Goal: Information Seeking & Learning: Learn about a topic

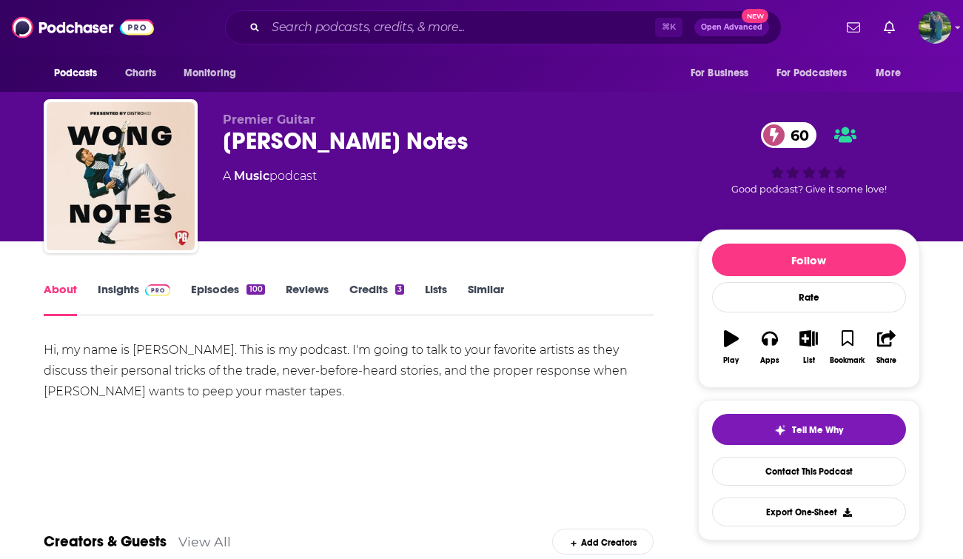
click at [116, 302] on link "Insights" at bounding box center [134, 299] width 73 height 34
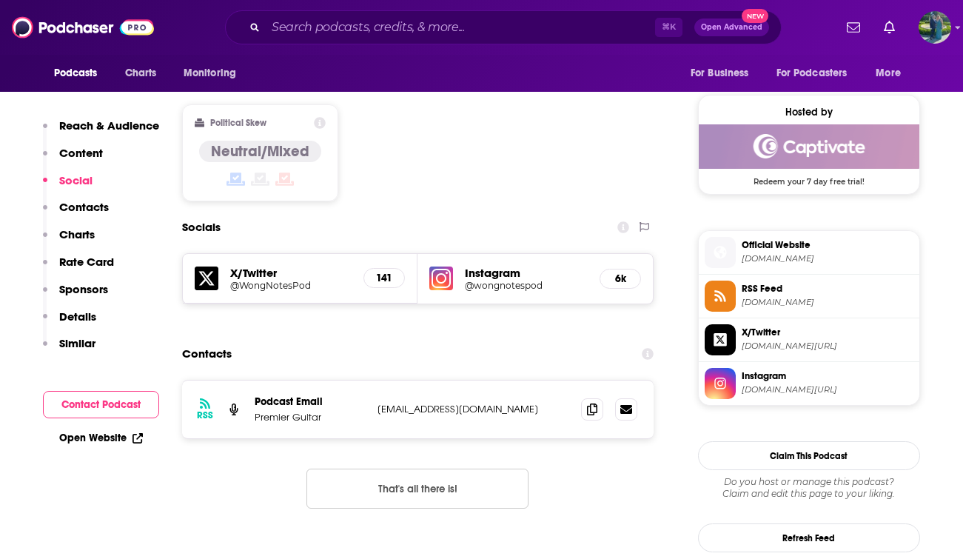
scroll to position [1170, 0]
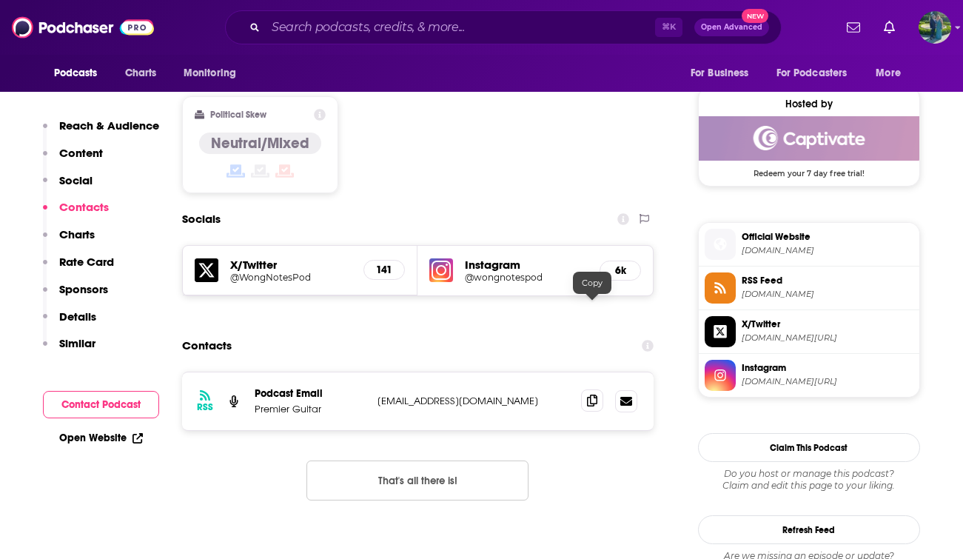
click at [595, 395] on icon at bounding box center [592, 401] width 10 height 12
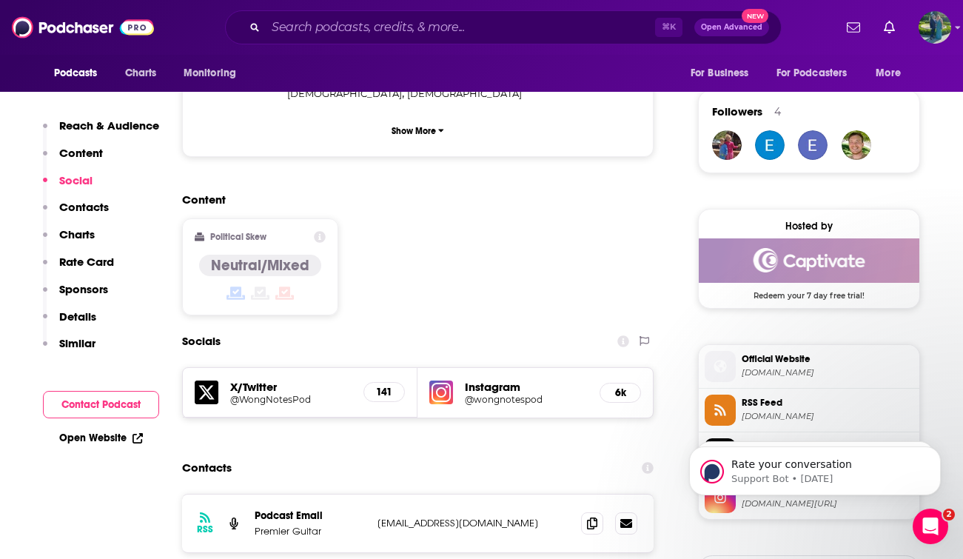
scroll to position [0, 0]
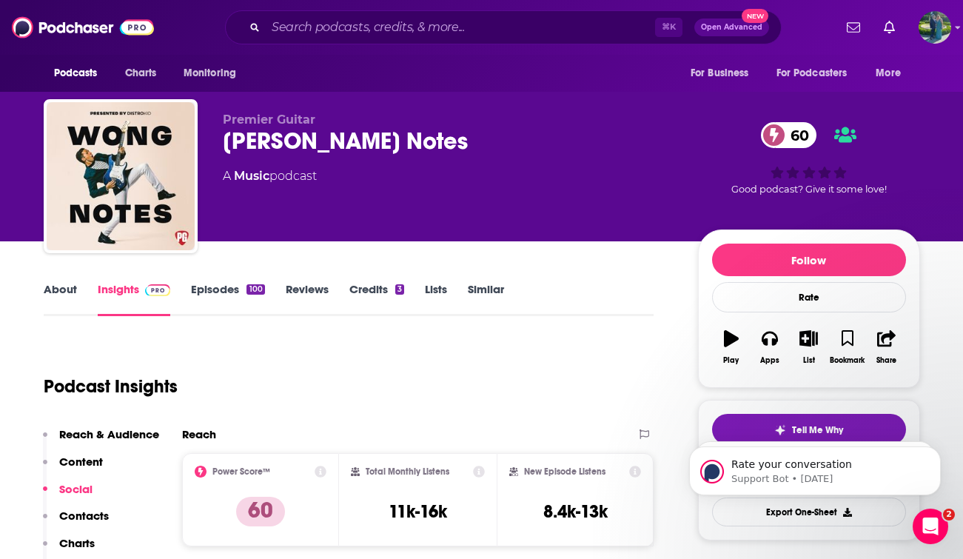
click at [327, 44] on div "Podcasts Charts Monitoring ⌘ K Open Advanced New For Business For Podcasters Mo…" at bounding box center [481, 27] width 963 height 55
click at [325, 33] on input "Search podcasts, credits, & more..." at bounding box center [460, 28] width 389 height 24
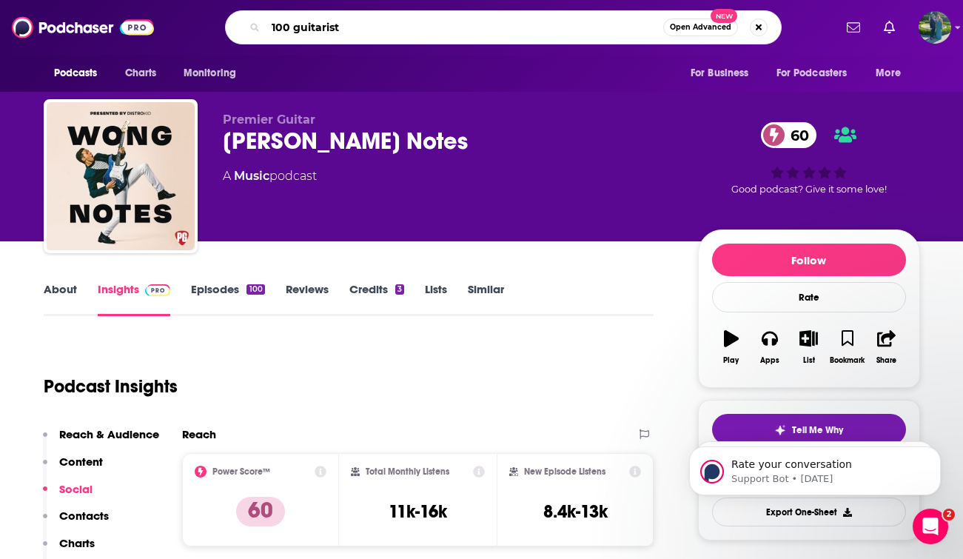
type input "100 guitarists"
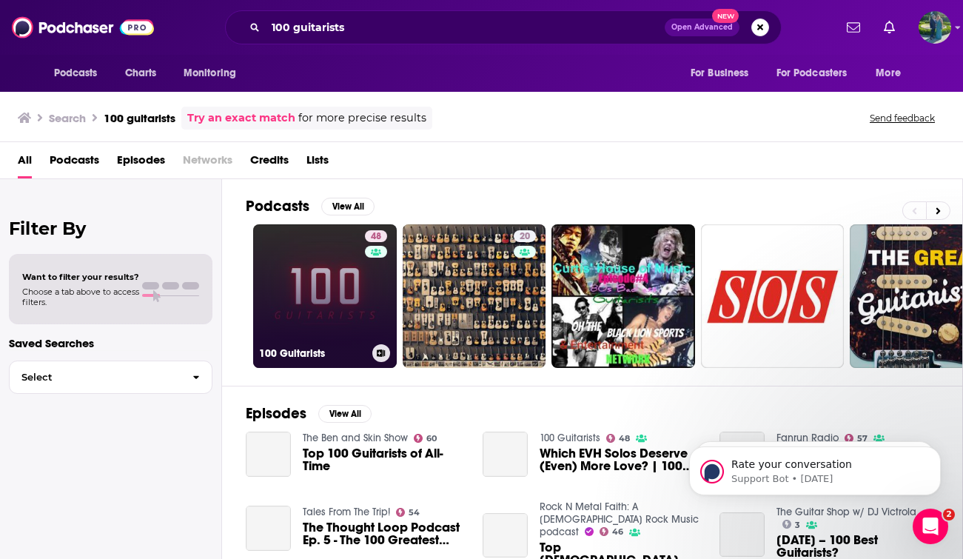
click at [282, 327] on link "48 100 Guitarists" at bounding box center [325, 296] width 144 height 144
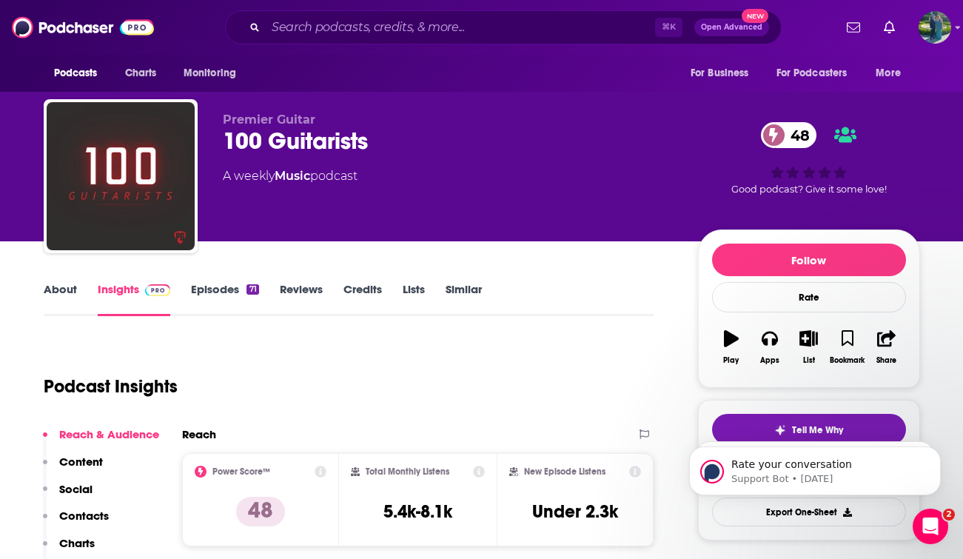
click at [64, 313] on link "About" at bounding box center [60, 299] width 33 height 34
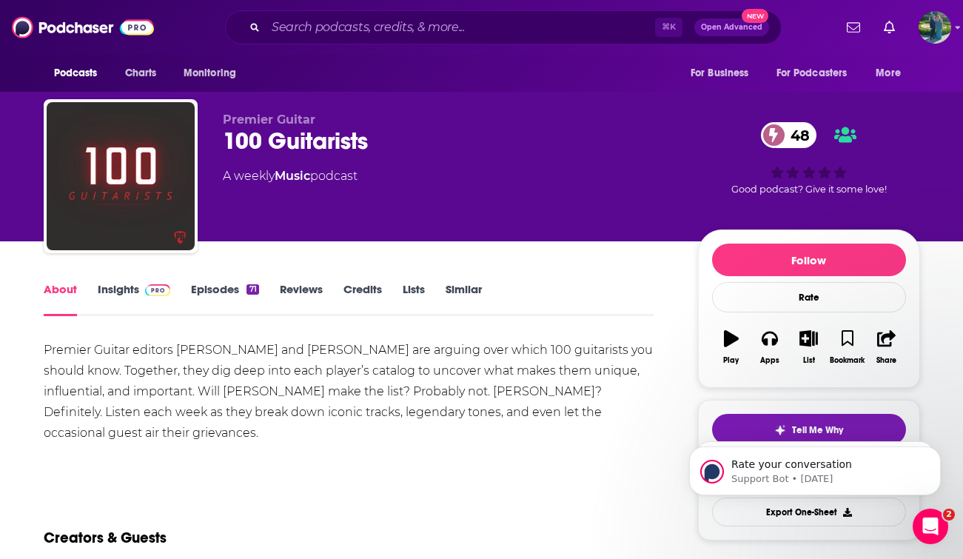
click at [133, 295] on link "Insights" at bounding box center [134, 299] width 73 height 34
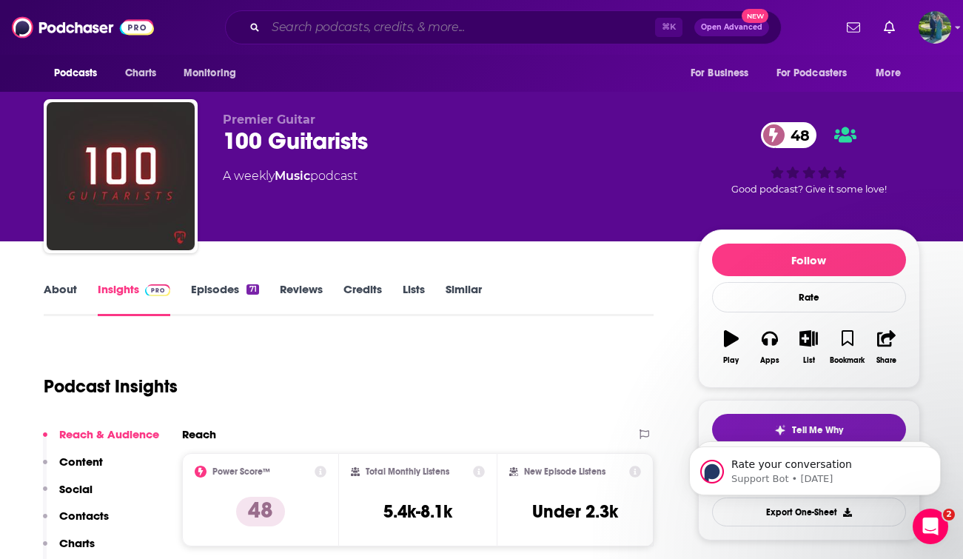
click at [317, 31] on input "Search podcasts, credits, & more..." at bounding box center [460, 28] width 389 height 24
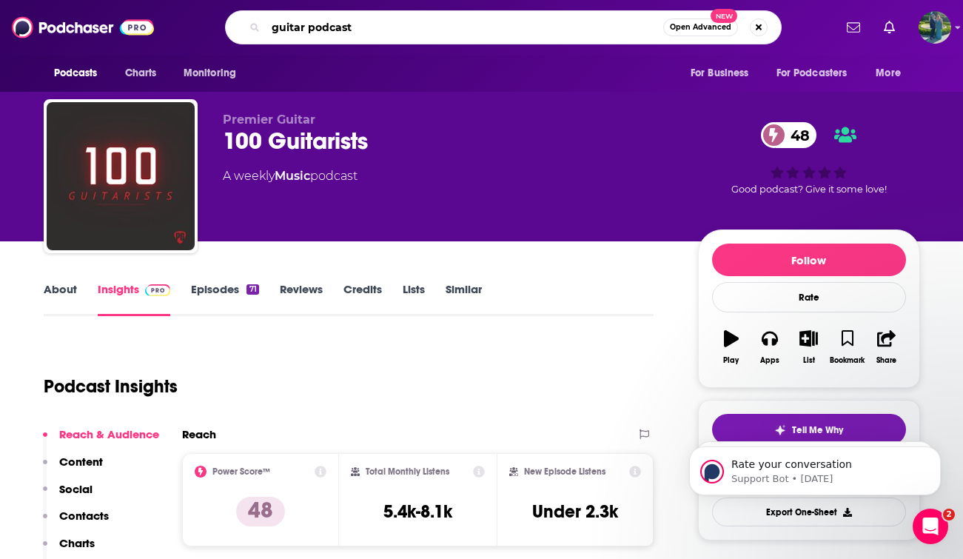
type input "guitar podcasts"
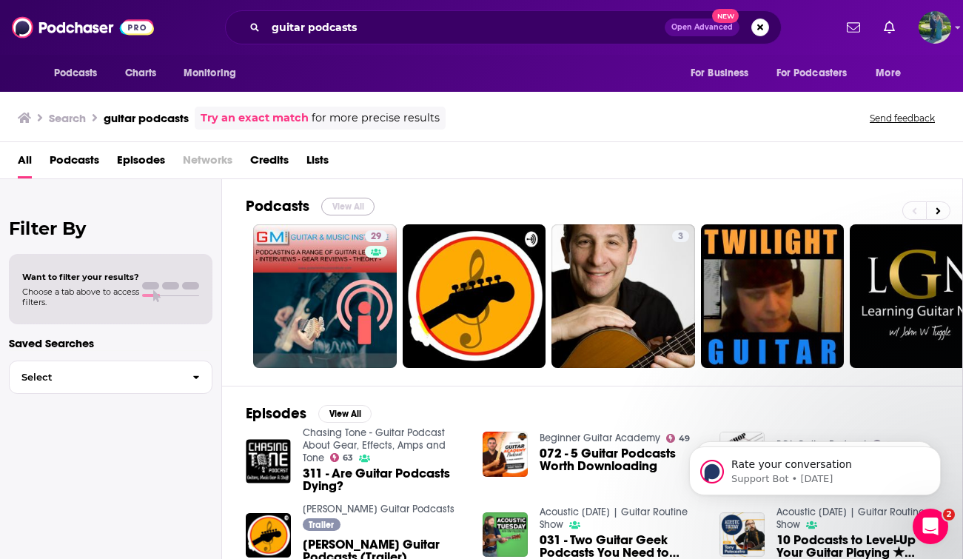
click at [348, 206] on button "View All" at bounding box center [347, 207] width 53 height 18
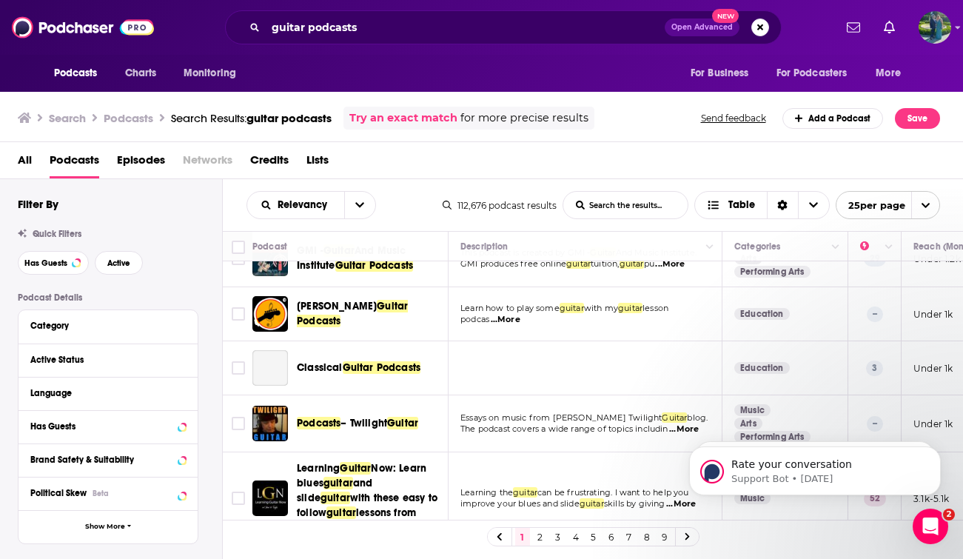
scroll to position [33, 0]
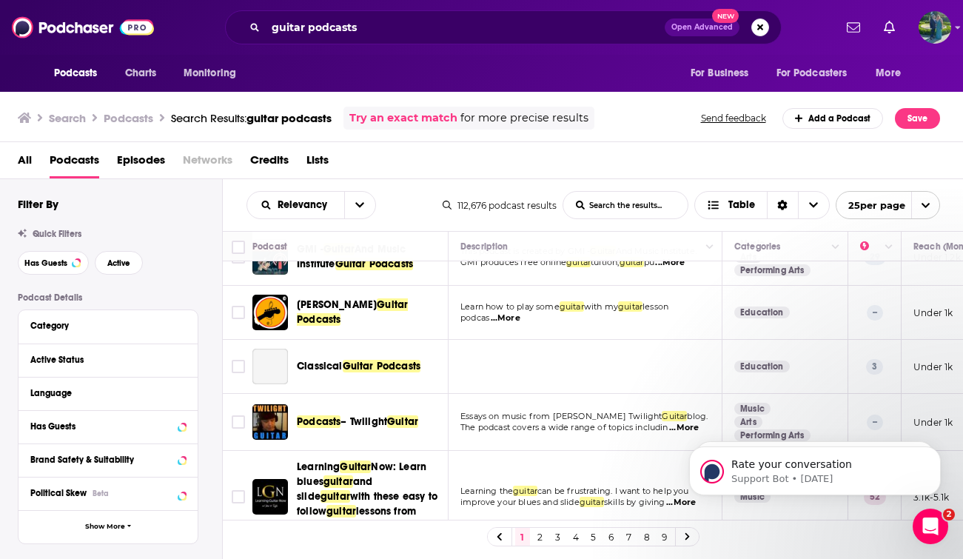
click at [70, 363] on div "Active Status" at bounding box center [103, 360] width 146 height 10
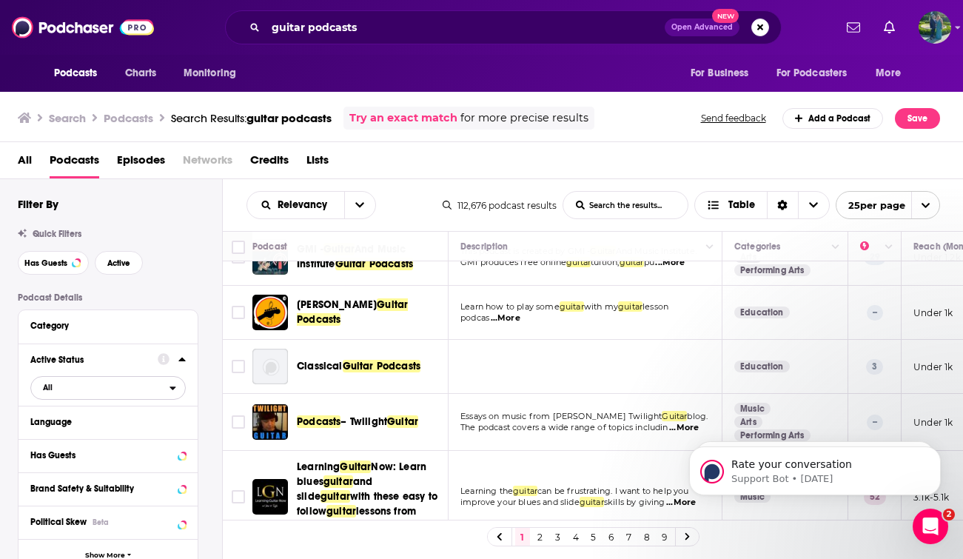
click at [58, 395] on span "All" at bounding box center [100, 387] width 138 height 19
click at [61, 437] on span "Active" at bounding box center [77, 436] width 78 height 8
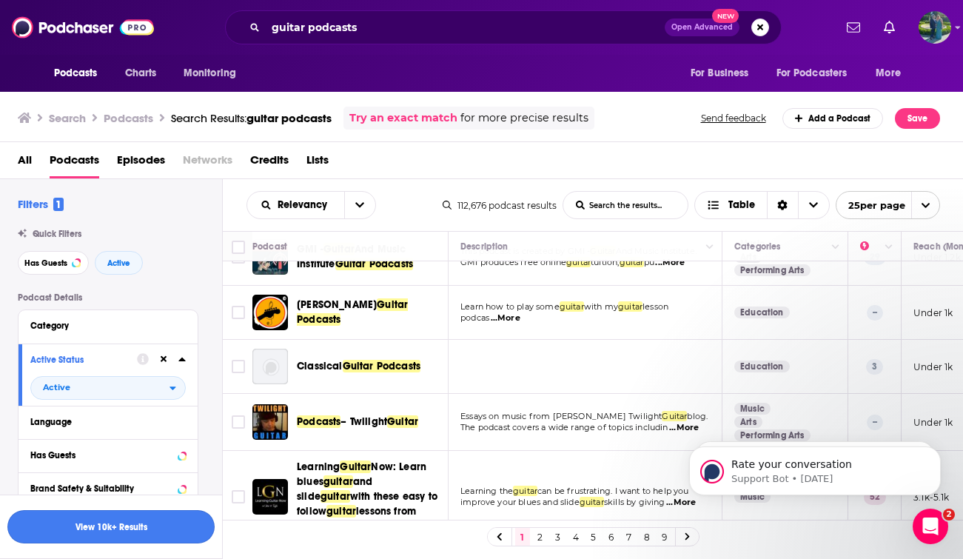
click at [117, 528] on button "View 10k+ Results" at bounding box center [110, 526] width 207 height 33
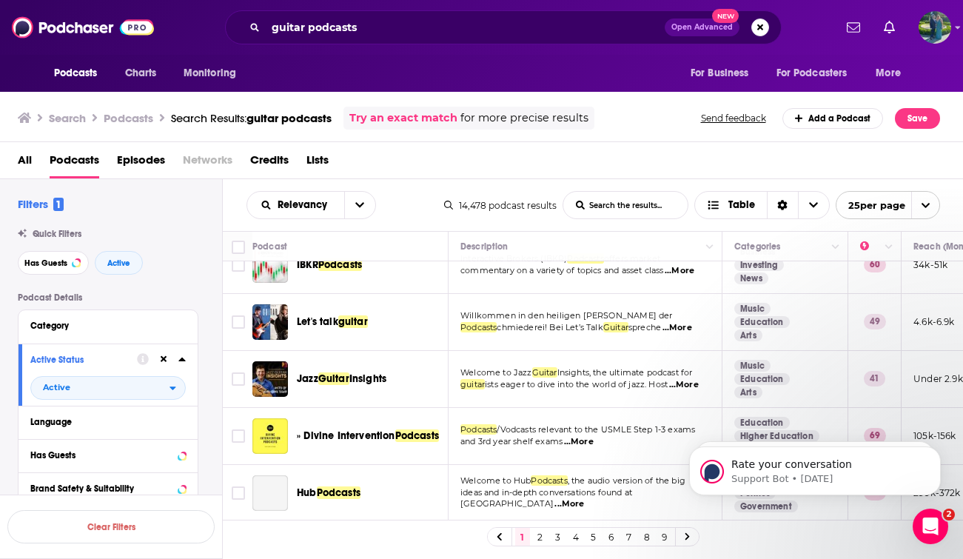
scroll to position [1169, 0]
click at [537, 537] on link "2" at bounding box center [540, 537] width 15 height 18
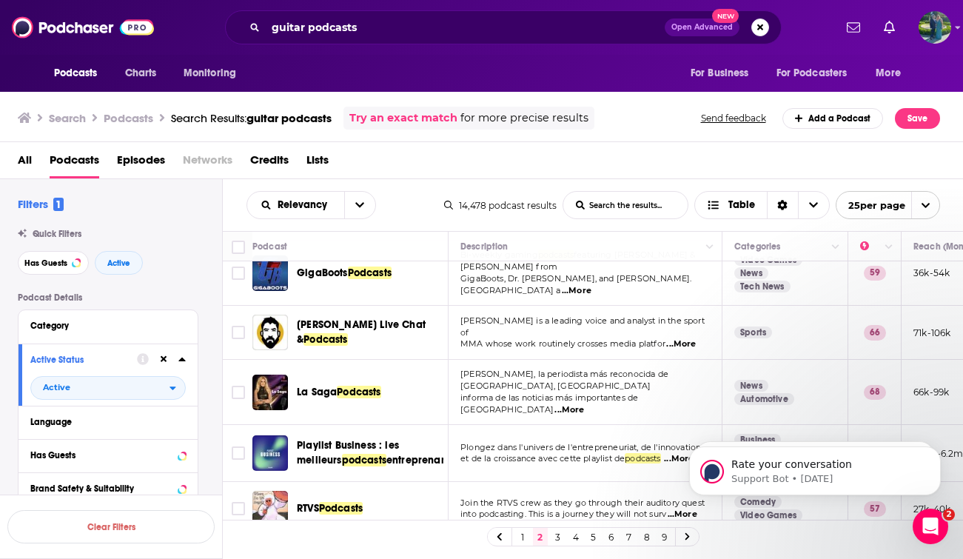
scroll to position [1131, 0]
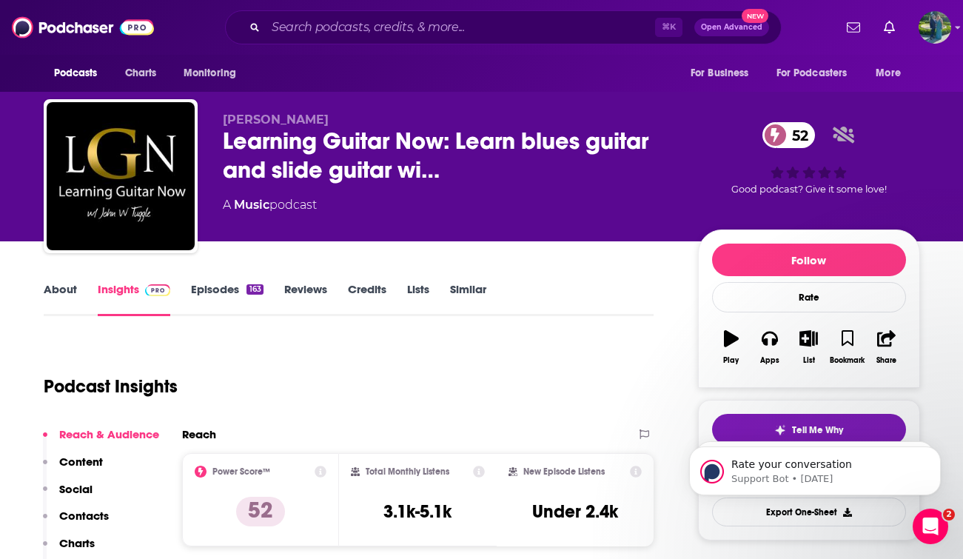
click at [73, 287] on link "About" at bounding box center [60, 299] width 33 height 34
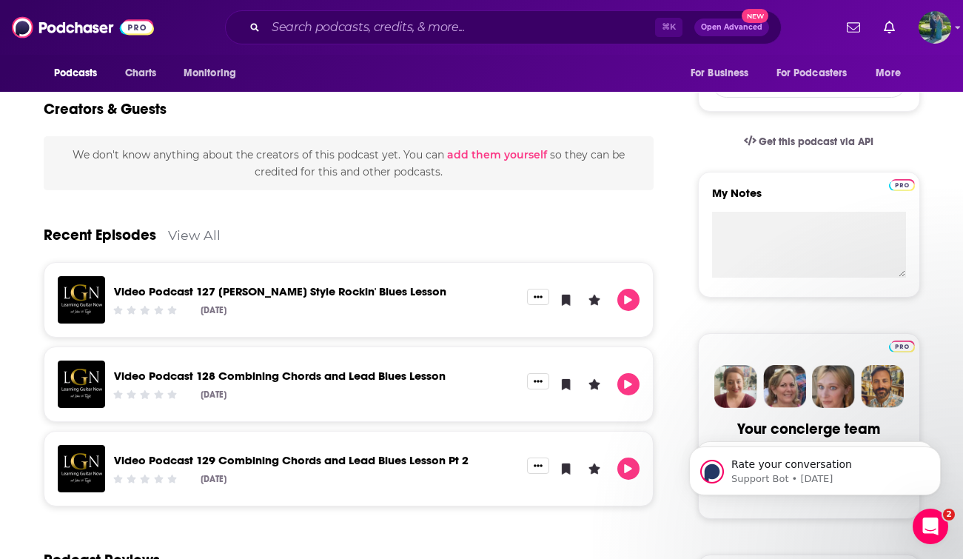
scroll to position [428, 0]
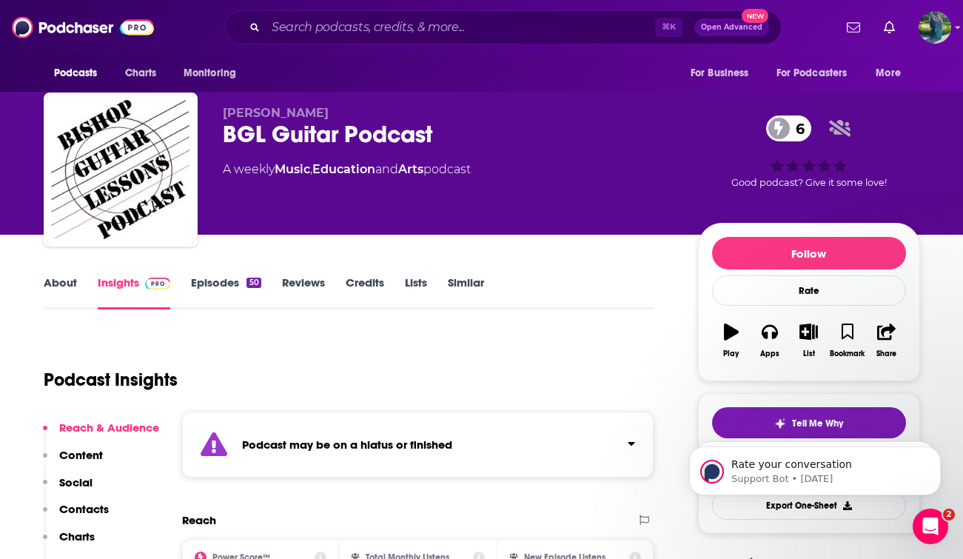
scroll to position [6, 0]
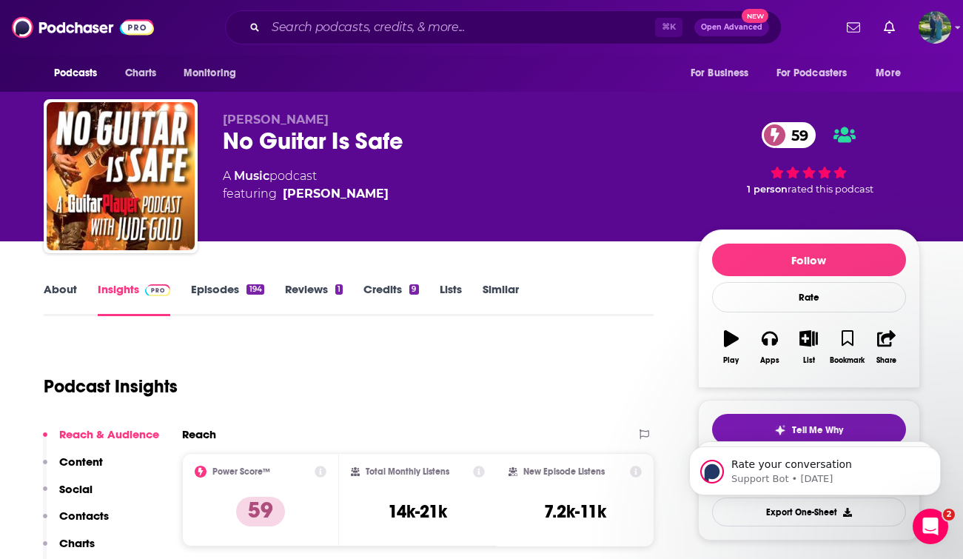
click at [50, 295] on link "About" at bounding box center [60, 299] width 33 height 34
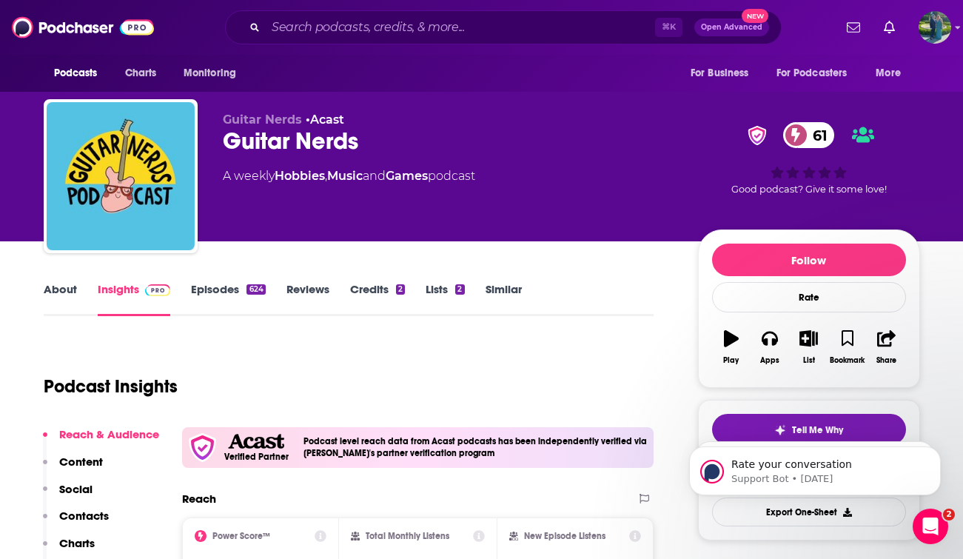
click at [57, 291] on link "About" at bounding box center [60, 299] width 33 height 34
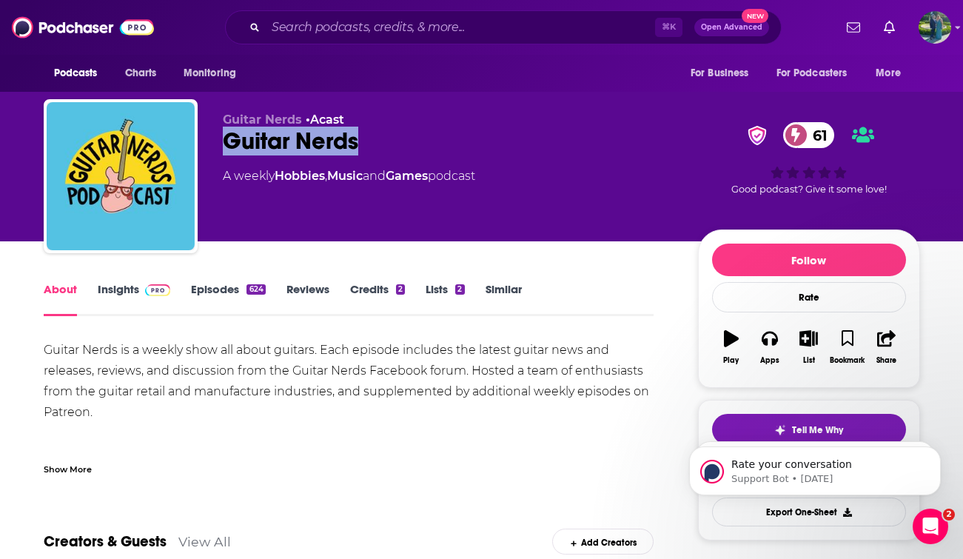
drag, startPoint x: 410, startPoint y: 141, endPoint x: 213, endPoint y: 142, distance: 197.0
click at [213, 142] on div "Guitar Nerds • Acast Guitar Nerds 61 A weekly Hobbies , Music and Games podcast…" at bounding box center [482, 179] width 877 height 160
copy h1 "Guitar Nerds"
click at [162, 291] on img at bounding box center [158, 290] width 26 height 12
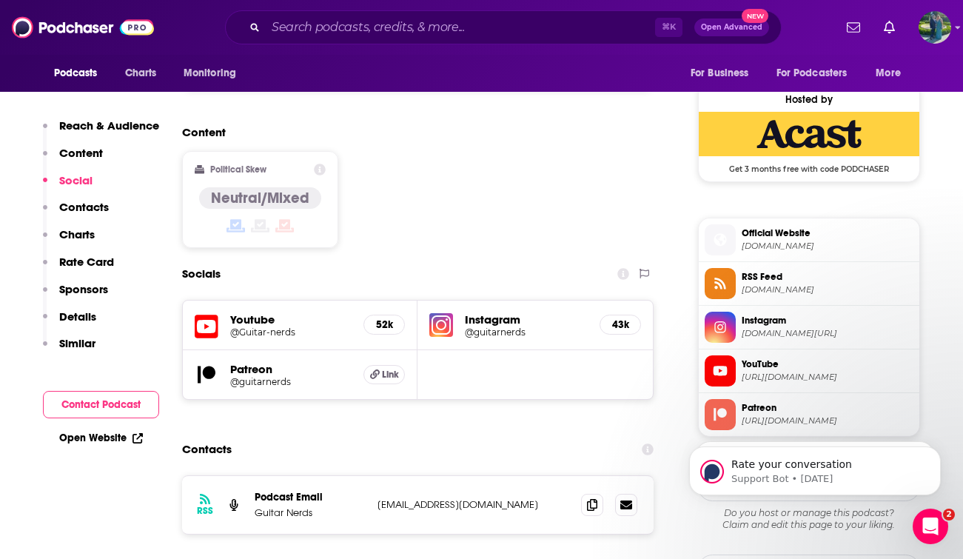
scroll to position [1180, 0]
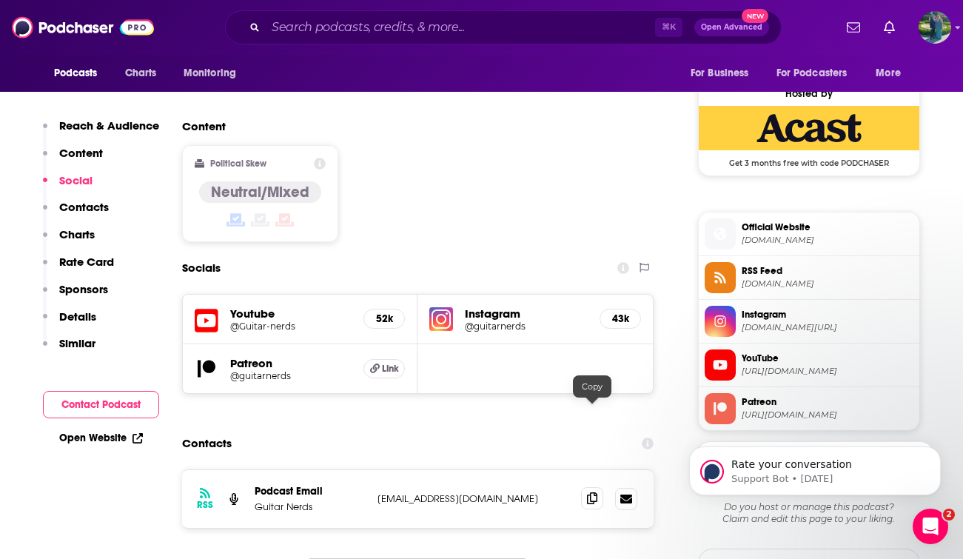
click at [595, 492] on icon at bounding box center [592, 498] width 10 height 12
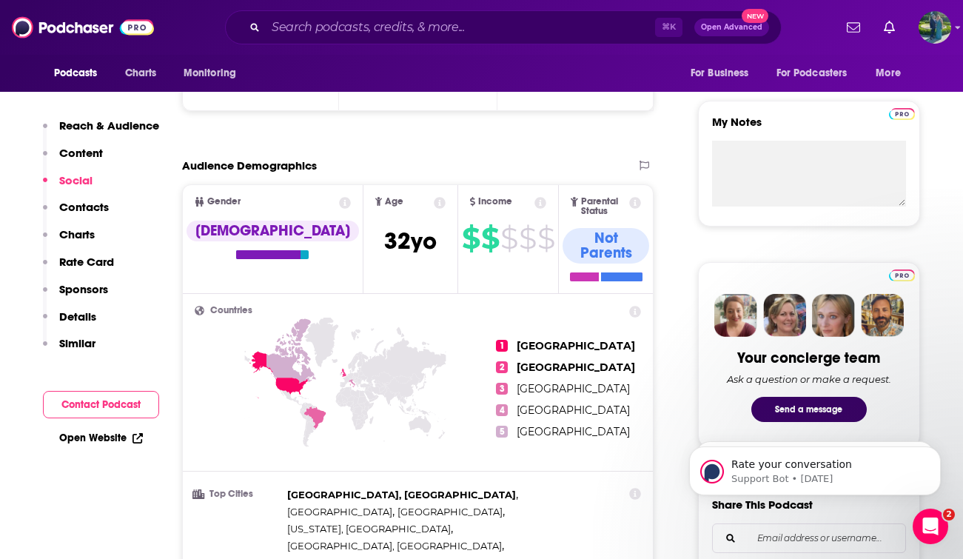
scroll to position [393, 0]
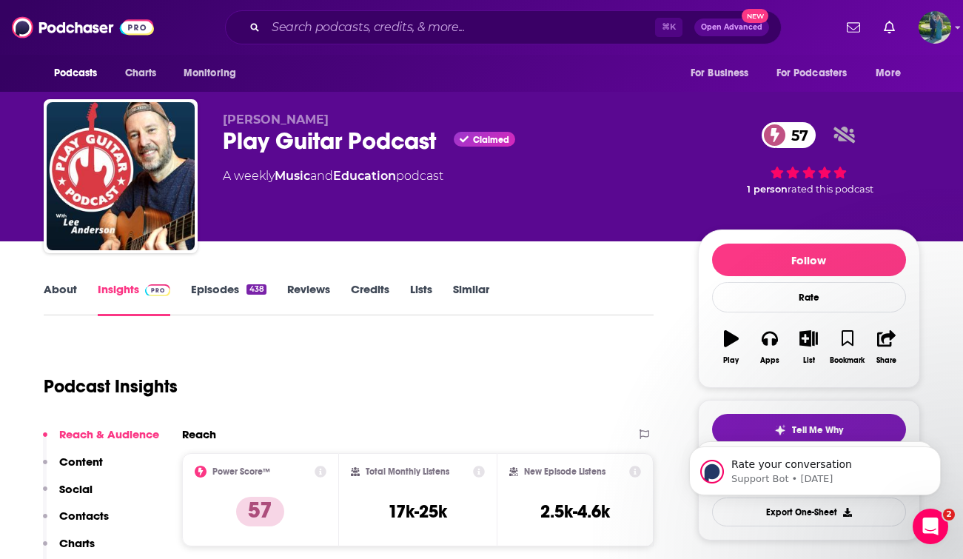
click at [54, 290] on link "About" at bounding box center [60, 299] width 33 height 34
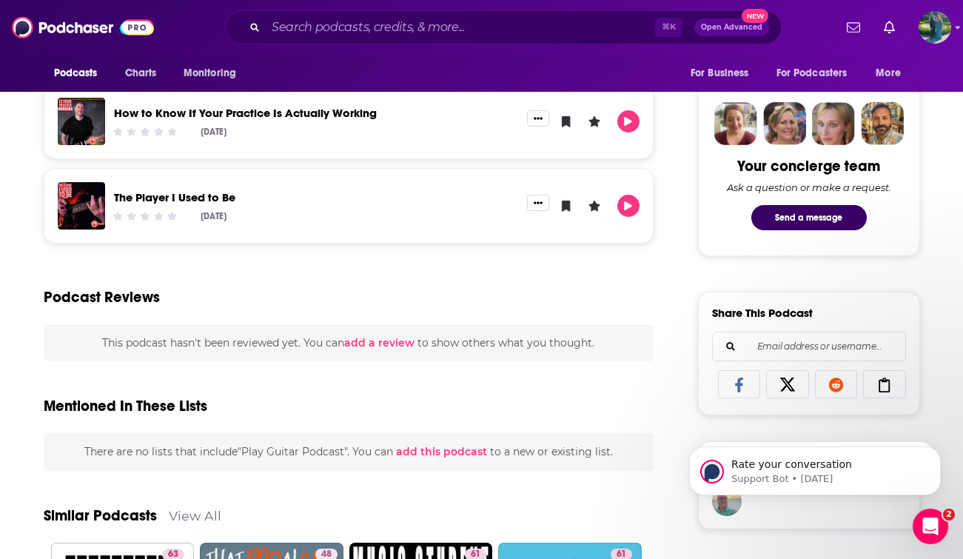
scroll to position [696, 0]
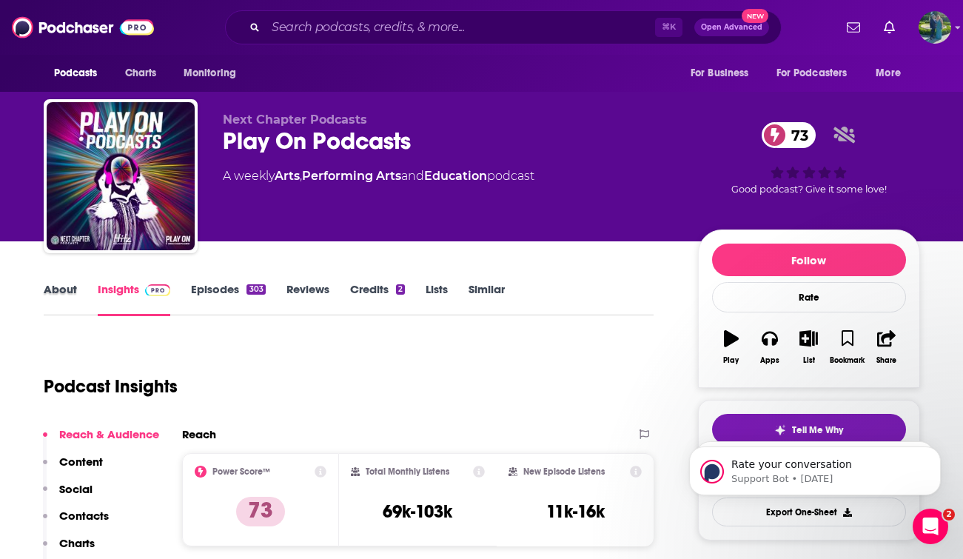
click at [77, 298] on div "About" at bounding box center [71, 299] width 54 height 34
click at [67, 286] on link "About" at bounding box center [60, 299] width 33 height 34
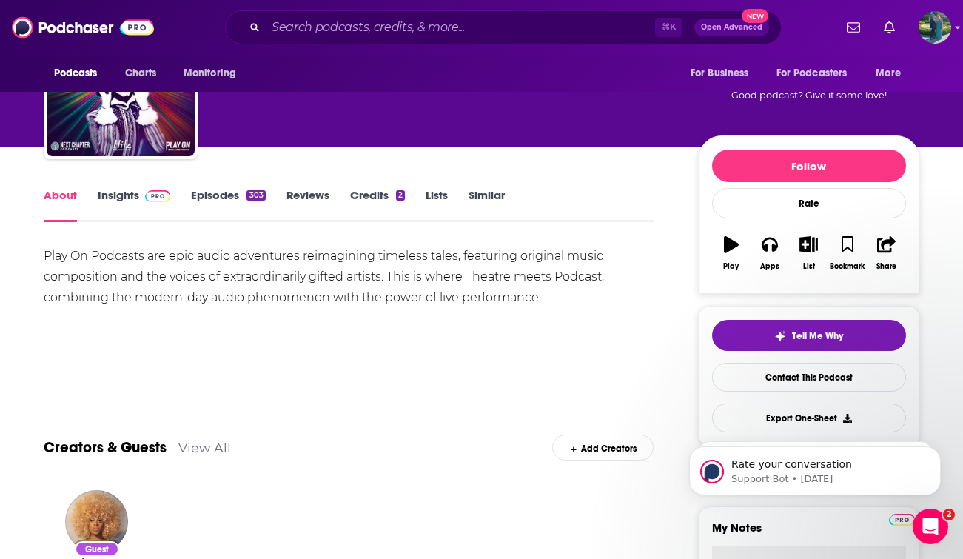
scroll to position [102, 0]
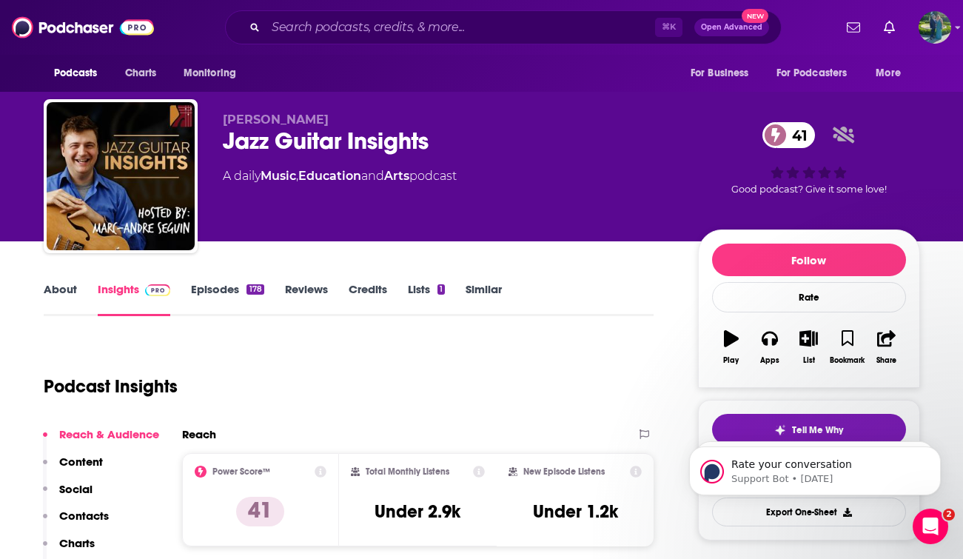
click at [53, 301] on link "About" at bounding box center [60, 299] width 33 height 34
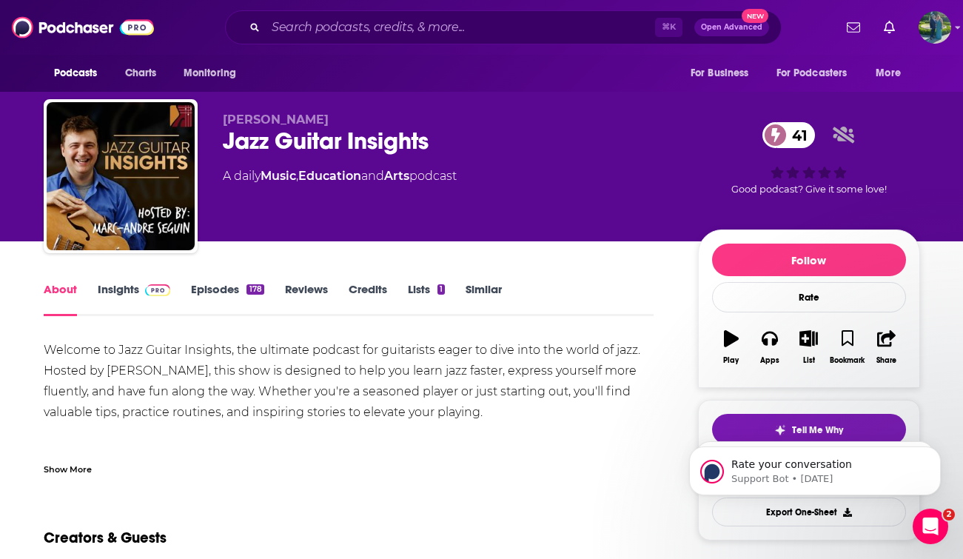
click at [146, 287] on img at bounding box center [158, 290] width 26 height 12
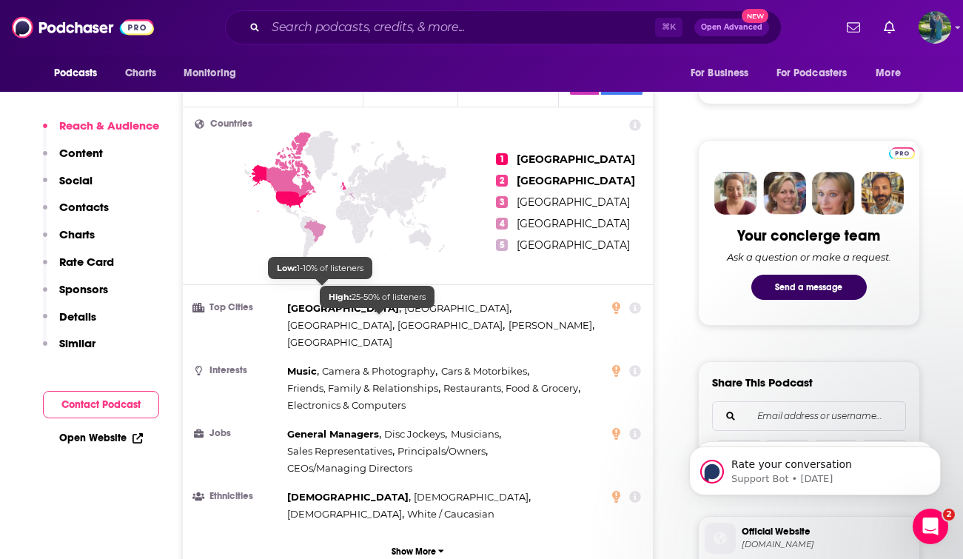
scroll to position [623, 0]
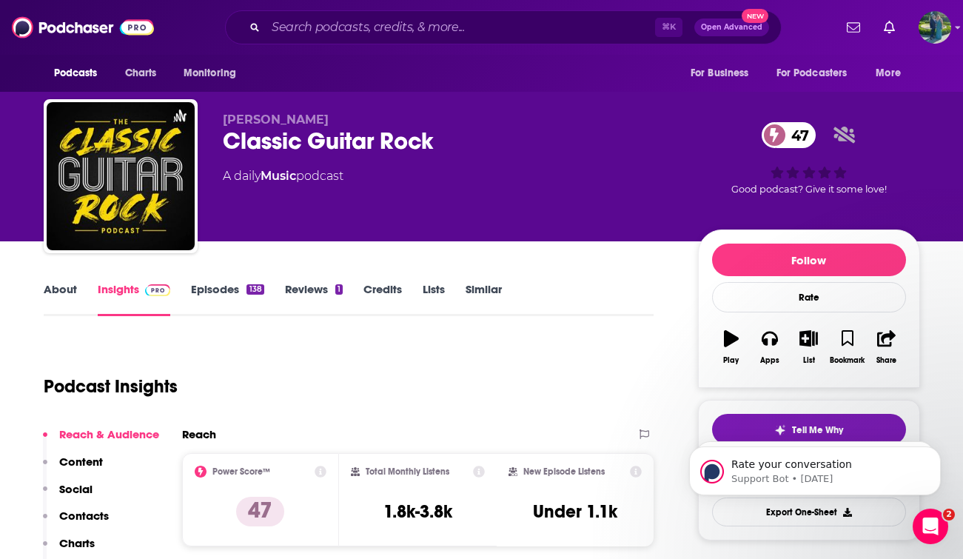
click at [67, 287] on link "About" at bounding box center [60, 299] width 33 height 34
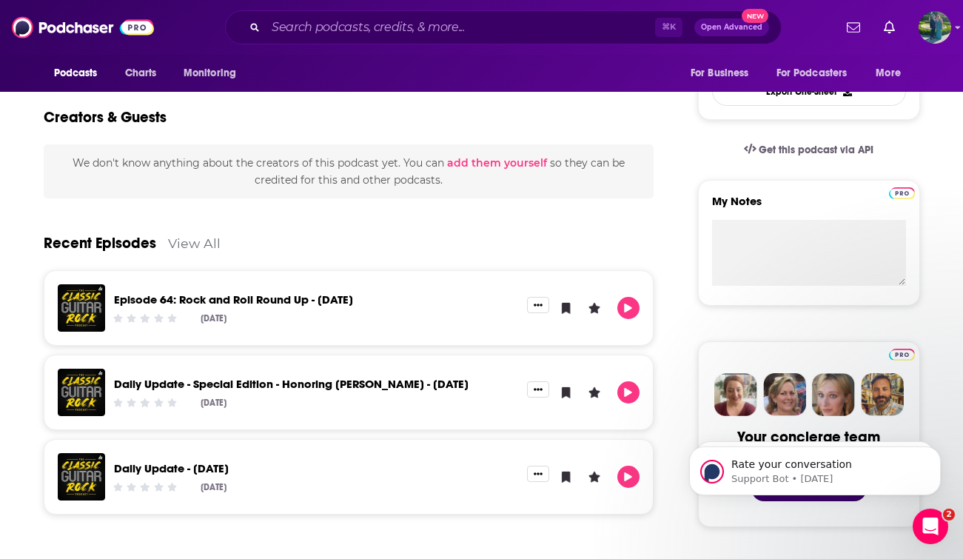
scroll to position [422, 0]
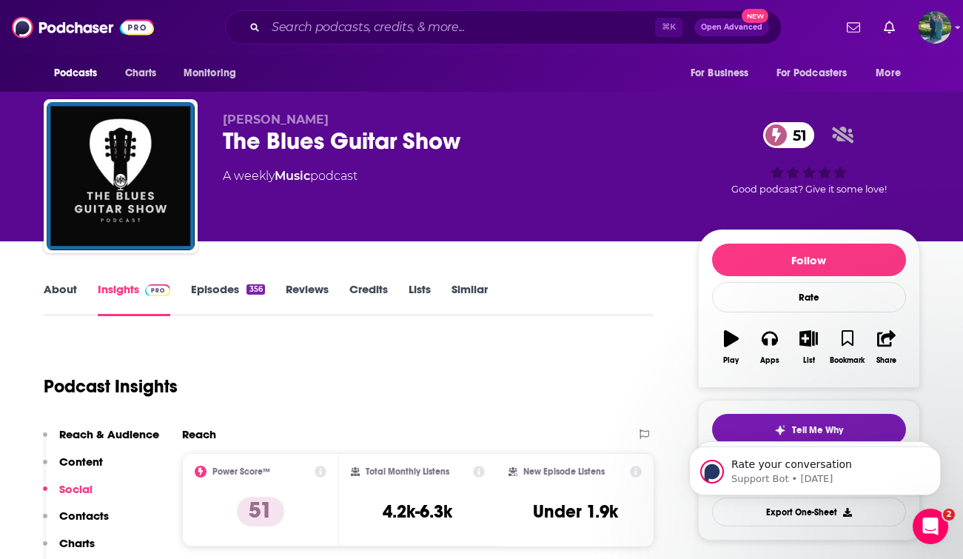
click at [56, 287] on link "About" at bounding box center [60, 299] width 33 height 34
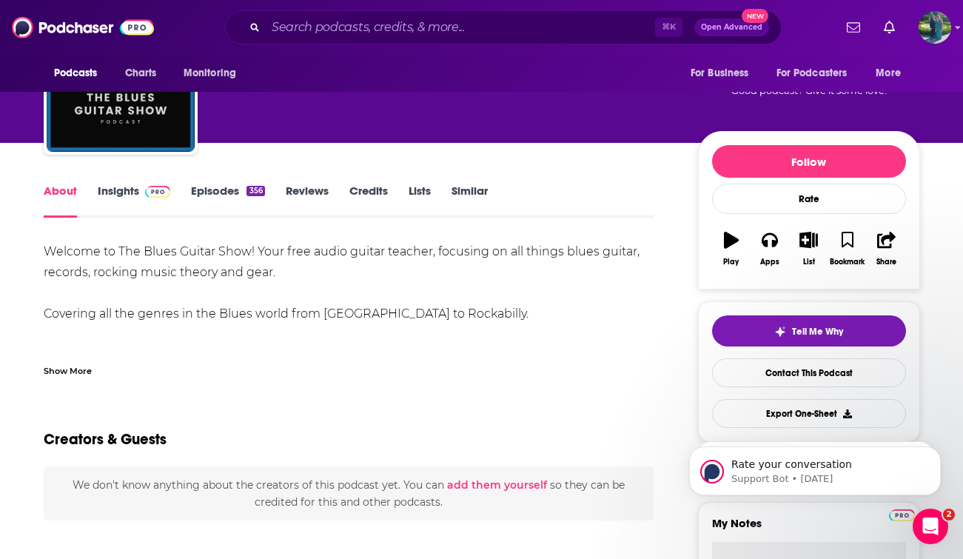
scroll to position [136, 0]
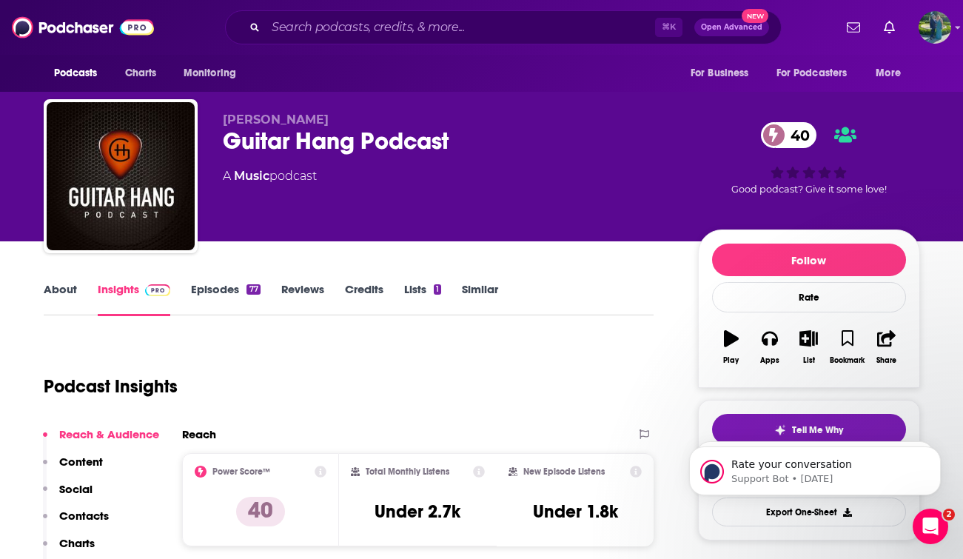
click at [59, 285] on link "About" at bounding box center [60, 299] width 33 height 34
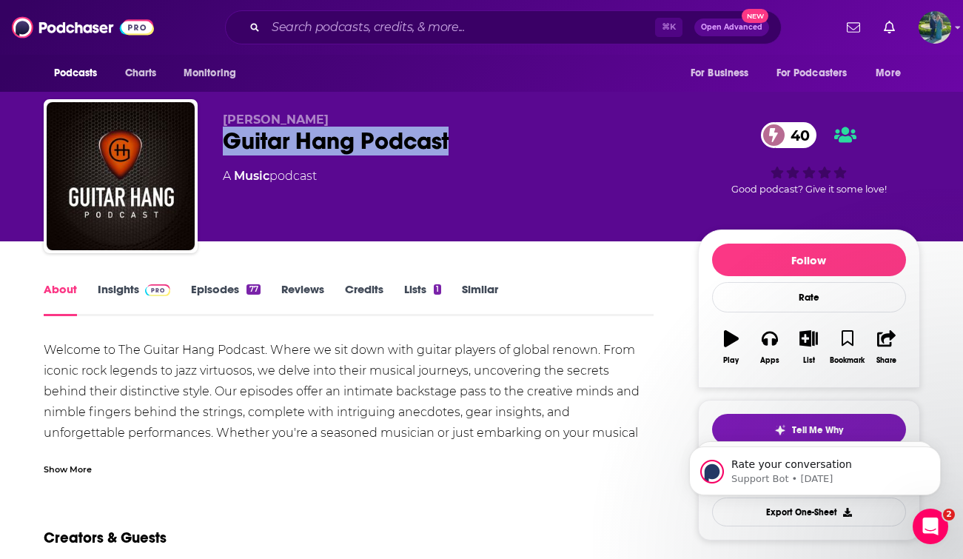
drag, startPoint x: 478, startPoint y: 148, endPoint x: 216, endPoint y: 146, distance: 262.1
click at [217, 146] on div "[PERSON_NAME] Guitar Hang Podcast 40 A Music podcast 40 Good podcast? Give it s…" at bounding box center [482, 179] width 877 height 160
copy h1 "Guitar Hang Podcast"
click at [153, 292] on img at bounding box center [158, 290] width 26 height 12
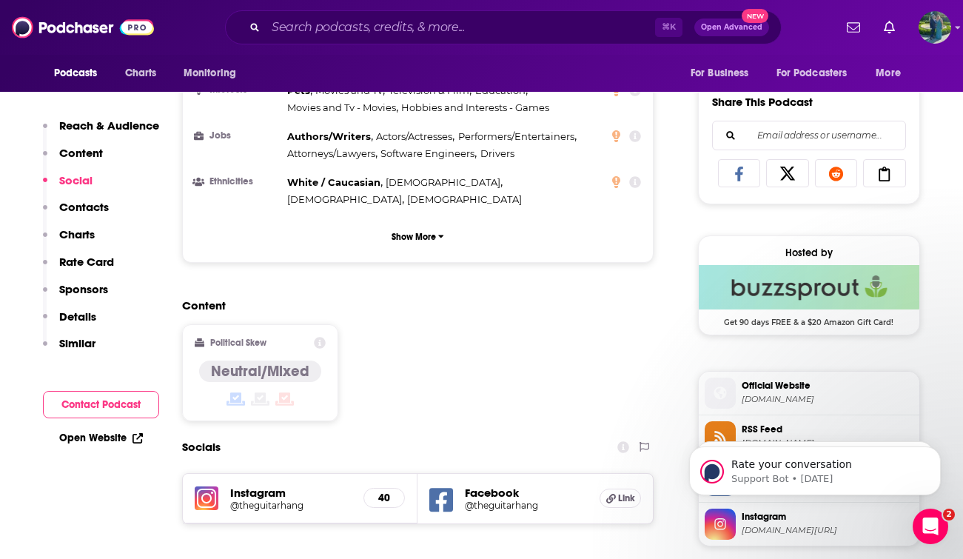
scroll to position [1117, 0]
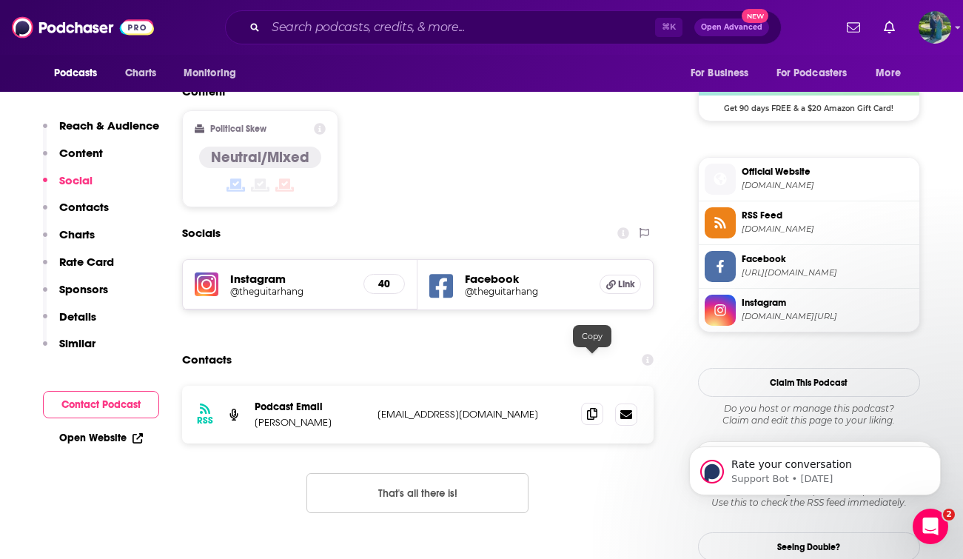
click at [587, 408] on icon at bounding box center [592, 414] width 10 height 12
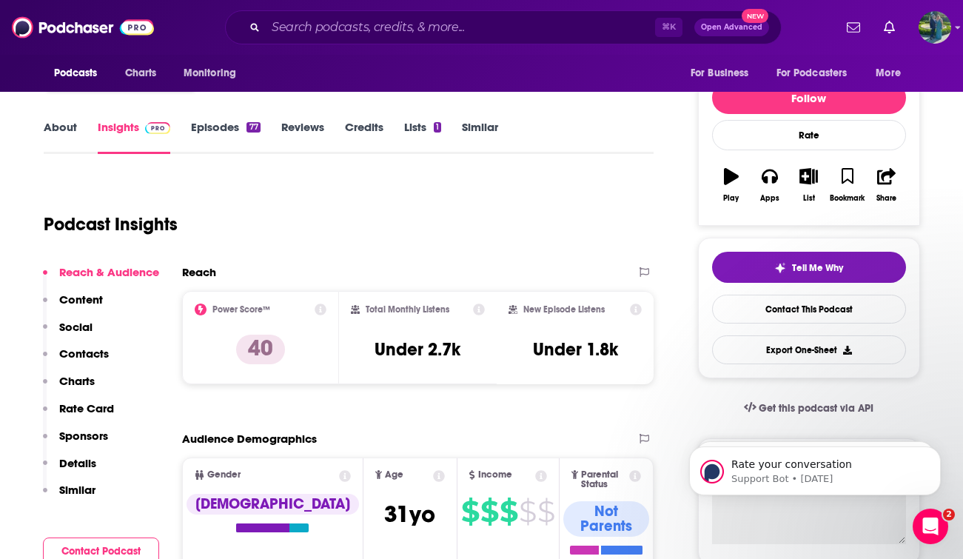
scroll to position [0, 0]
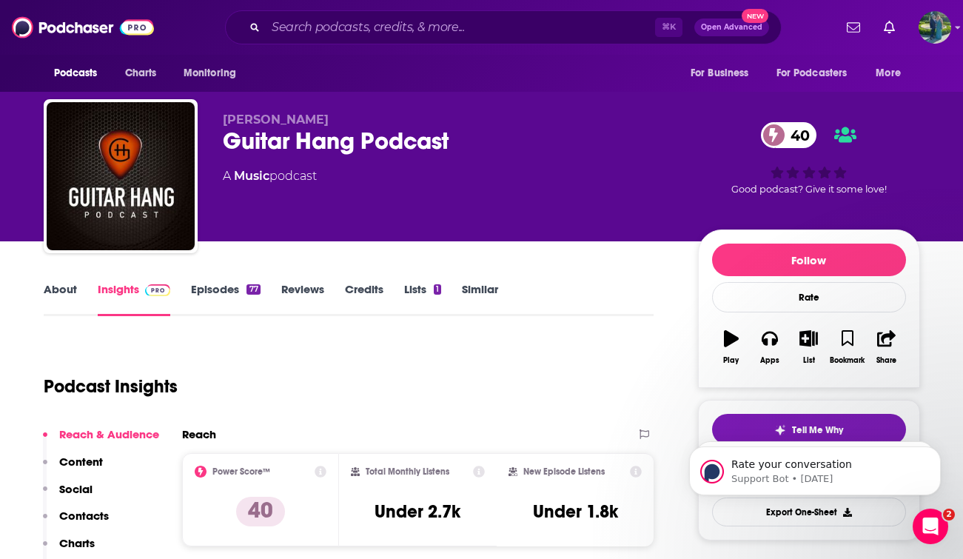
click at [64, 284] on link "About" at bounding box center [60, 299] width 33 height 34
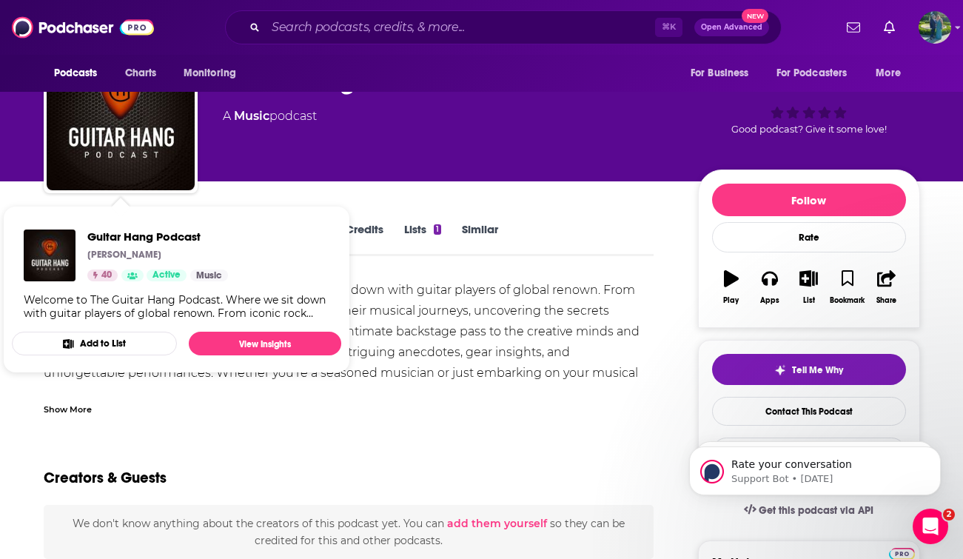
scroll to position [66, 0]
